Goal: Task Accomplishment & Management: Use online tool/utility

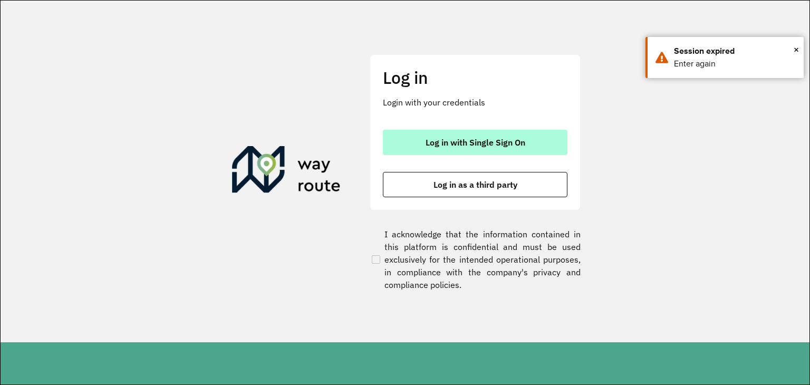
click at [435, 145] on span "Log in with Single Sign On" at bounding box center [475, 142] width 100 height 8
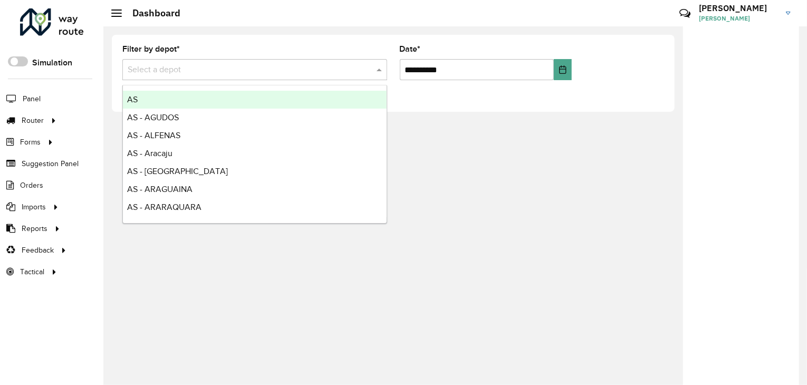
click at [376, 70] on span at bounding box center [380, 69] width 13 height 13
click at [376, 65] on span at bounding box center [380, 69] width 13 height 13
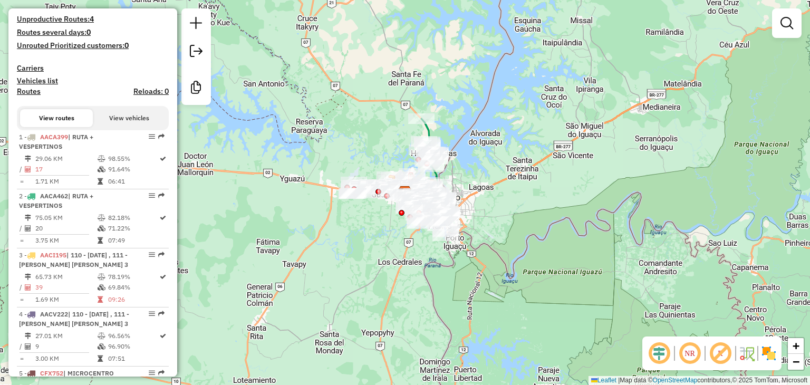
scroll to position [316, 0]
